Goal: Book appointment/travel/reservation

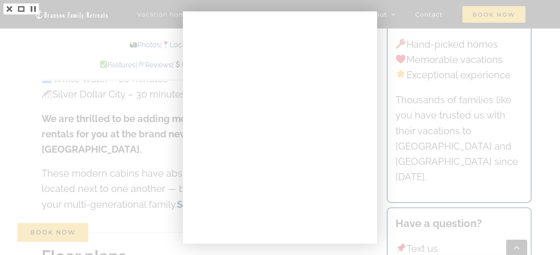
scroll to position [2575, 0]
click at [129, 108] on div at bounding box center [280, 127] width 560 height 255
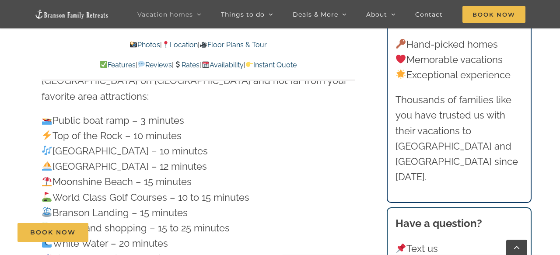
scroll to position [2412, 0]
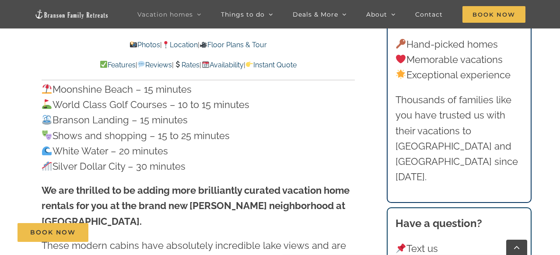
scroll to position [2588, 0]
click at [123, 120] on p "Public boat ramp – 3 minutes Top of the Rock – 10 minutes [GEOGRAPHIC_DATA] – 1…" at bounding box center [198, 97] width 313 height 154
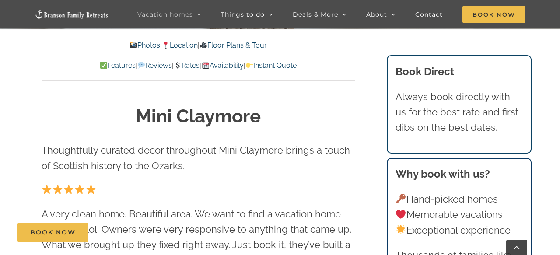
scroll to position [229, 0]
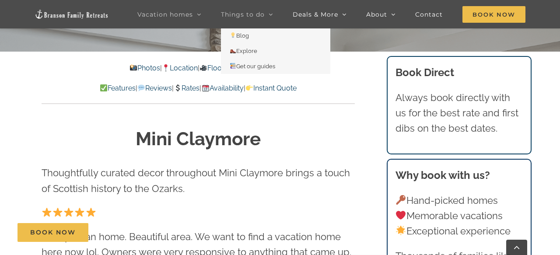
click at [270, 18] on icon "Main Menu Sticky" at bounding box center [271, 15] width 4 height 8
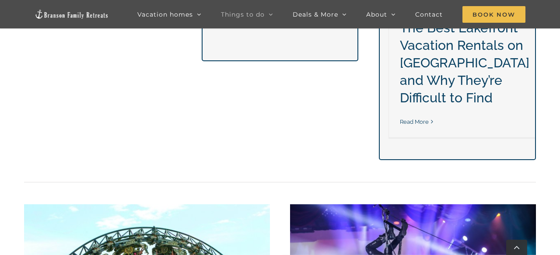
scroll to position [778, 0]
